Goal: Check status: Check status

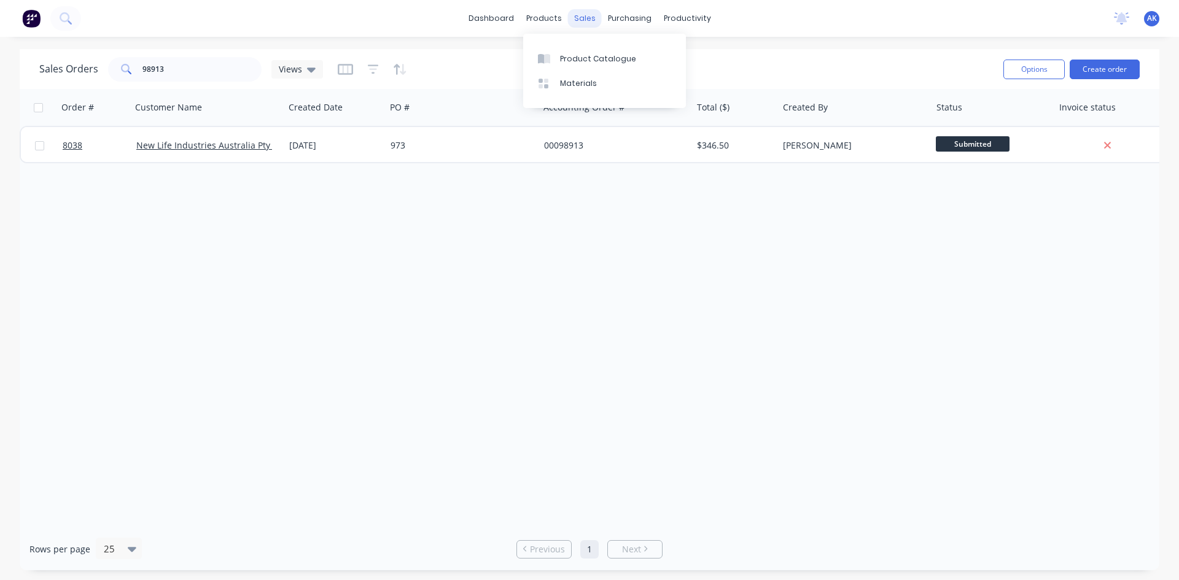
drag, startPoint x: 574, startPoint y: 17, endPoint x: 578, endPoint y: 25, distance: 9.1
click at [574, 17] on div "sales" at bounding box center [585, 18] width 34 height 18
click at [614, 62] on div "Sales Orders" at bounding box center [630, 58] width 50 height 11
drag, startPoint x: 172, startPoint y: 68, endPoint x: 132, endPoint y: 82, distance: 42.3
click at [132, 82] on div "Sales Orders 98913 Views" at bounding box center [516, 69] width 954 height 30
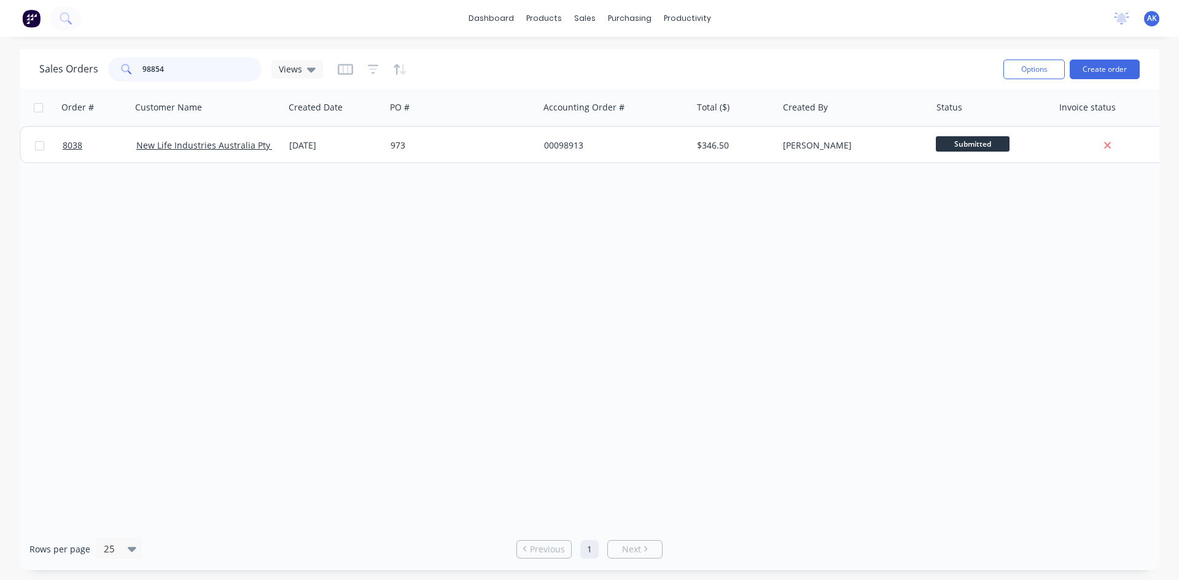
type input "98854"
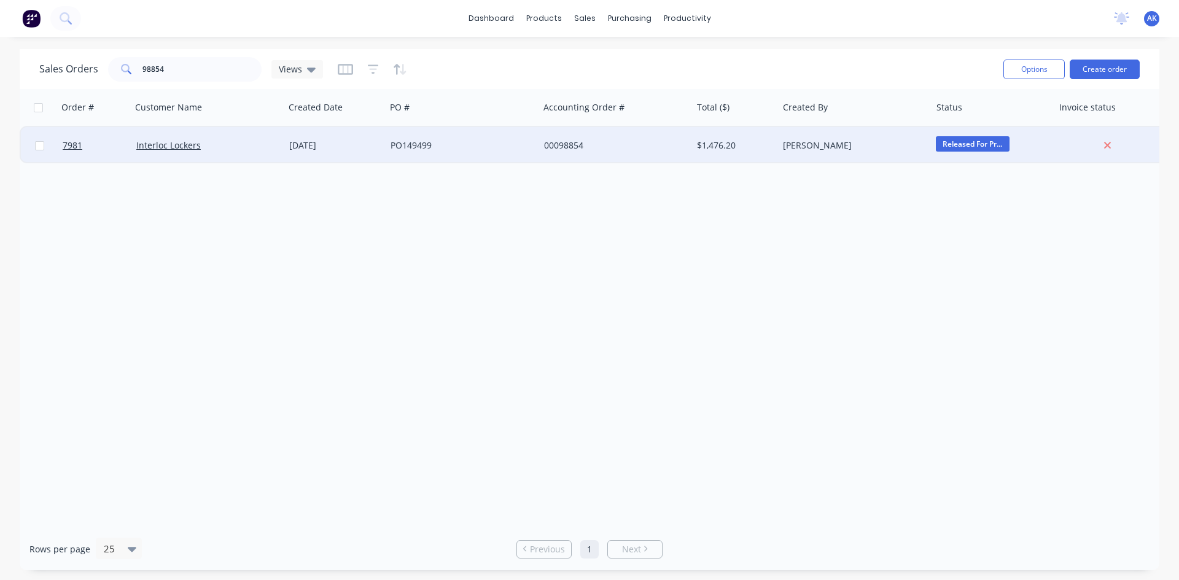
click at [323, 144] on div "[DATE]" at bounding box center [334, 145] width 91 height 12
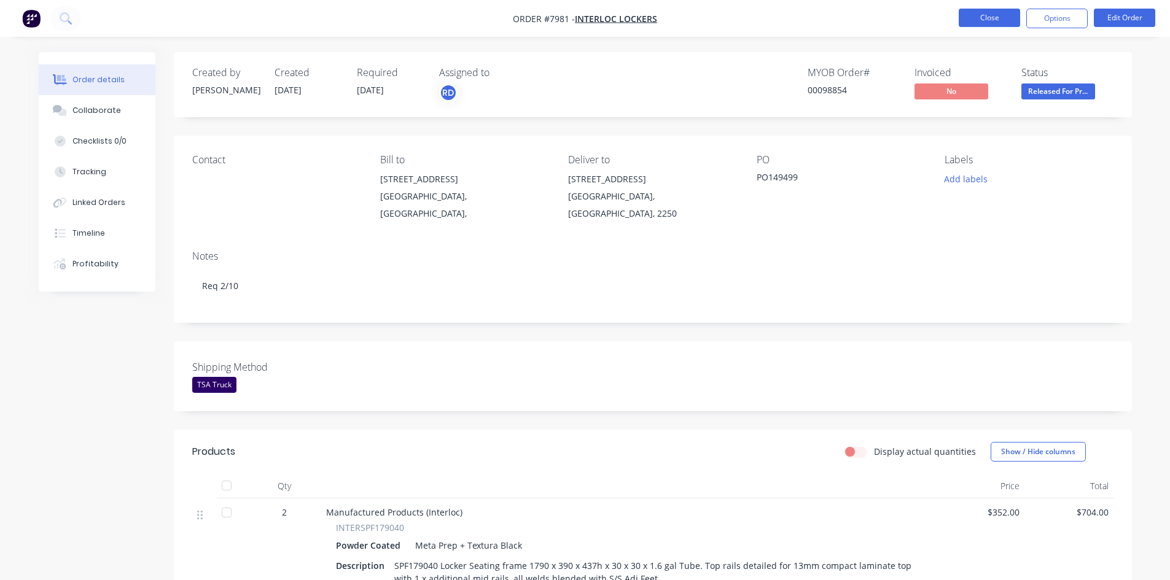
click at [992, 15] on button "Close" at bounding box center [988, 18] width 61 height 18
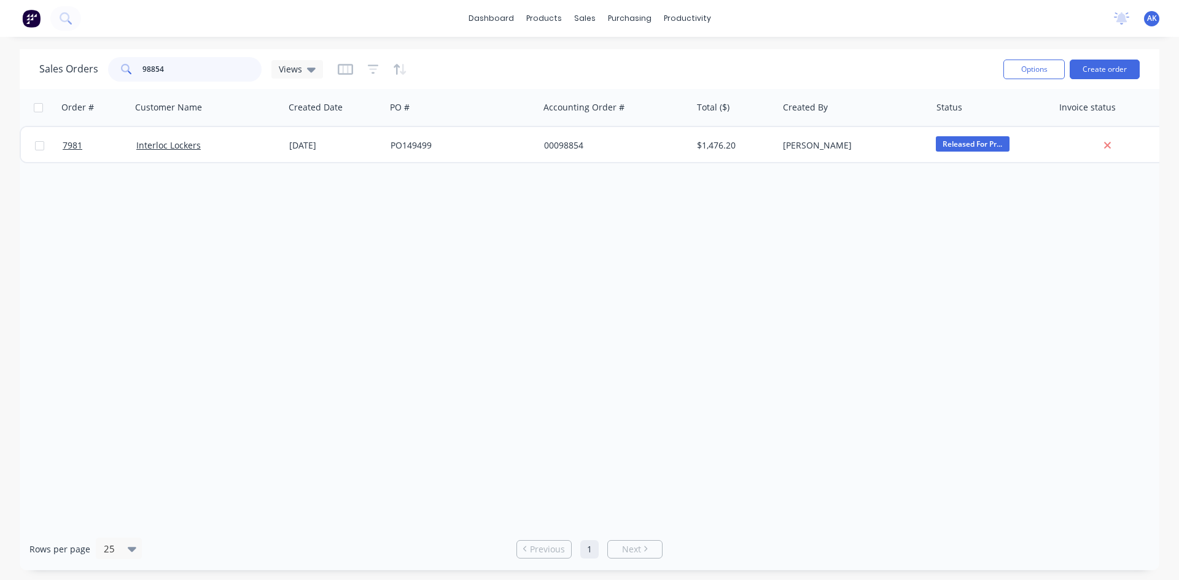
drag, startPoint x: 189, startPoint y: 69, endPoint x: 151, endPoint y: 76, distance: 38.7
click at [151, 76] on input "98854" at bounding box center [202, 69] width 120 height 25
drag, startPoint x: 165, startPoint y: 68, endPoint x: 154, endPoint y: 77, distance: 14.9
click at [154, 77] on input "98735" at bounding box center [202, 69] width 120 height 25
type input "98725"
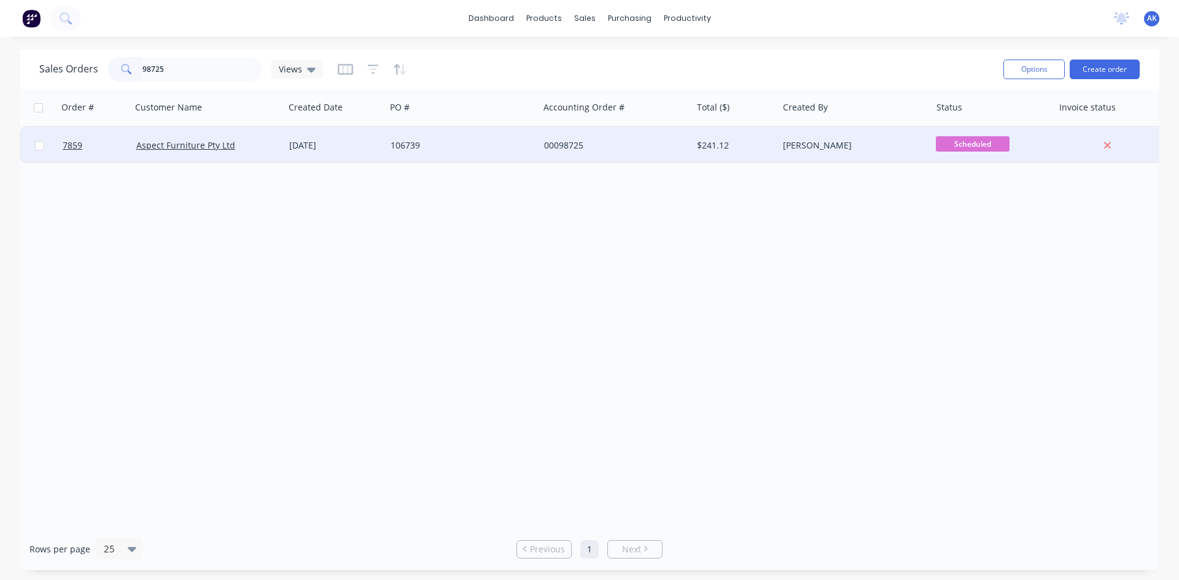
click at [334, 150] on div "[DATE]" at bounding box center [334, 145] width 91 height 12
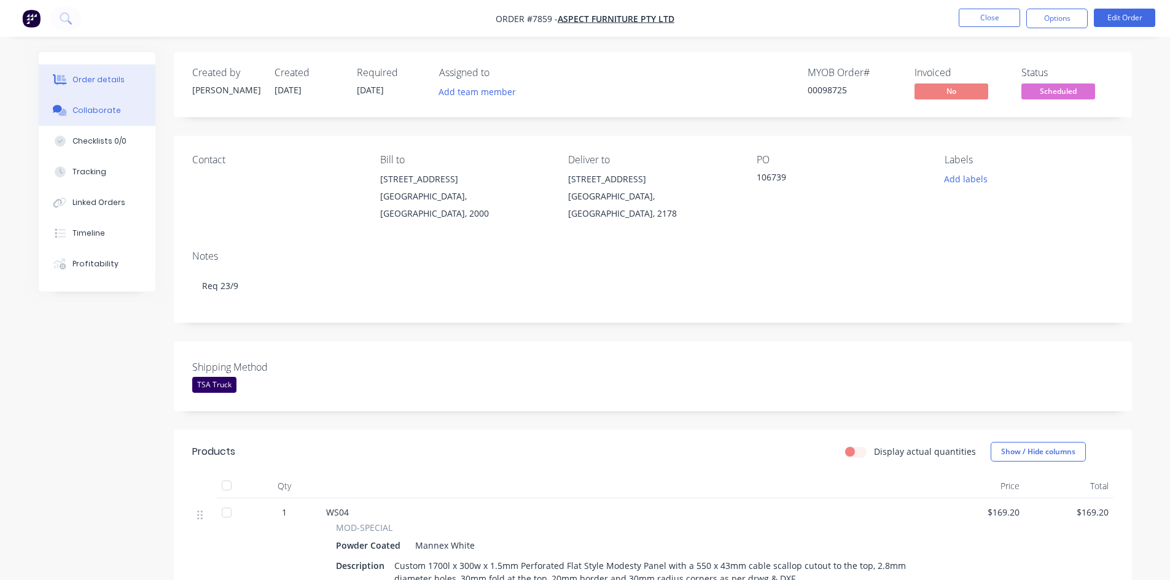
click at [105, 106] on div "Collaborate" at bounding box center [96, 110] width 49 height 11
